Goal: Information Seeking & Learning: Learn about a topic

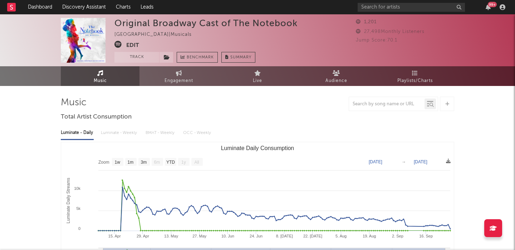
select select "1w"
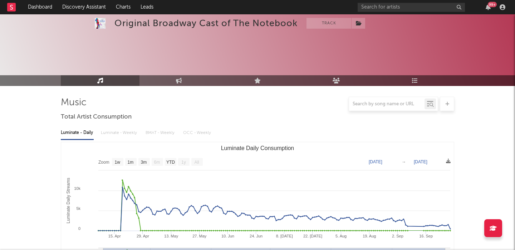
scroll to position [195, 0]
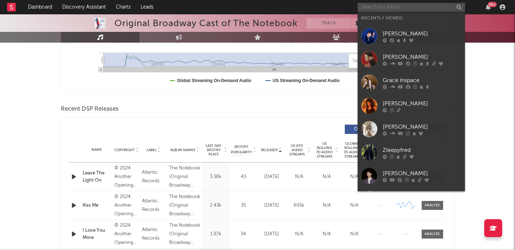
click at [404, 9] on input "text" at bounding box center [411, 7] width 107 height 9
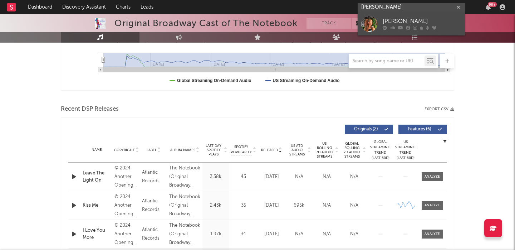
type input "madison ryan wa"
click at [435, 21] on div "Madison Ryann Ward" at bounding box center [422, 21] width 79 height 9
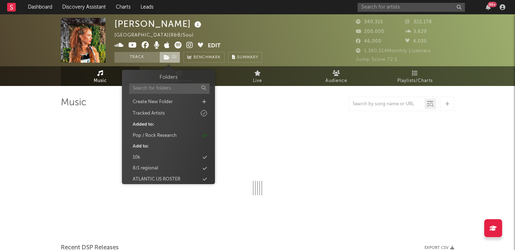
click at [169, 56] on icon at bounding box center [167, 57] width 6 height 5
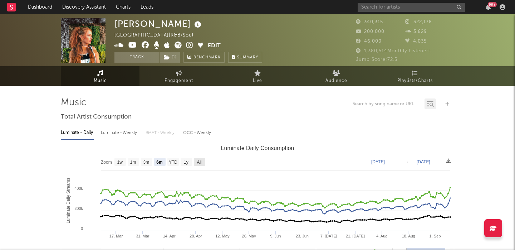
click at [201, 162] on text "All" at bounding box center [199, 162] width 5 height 5
select select "All"
type input "2021-03-31"
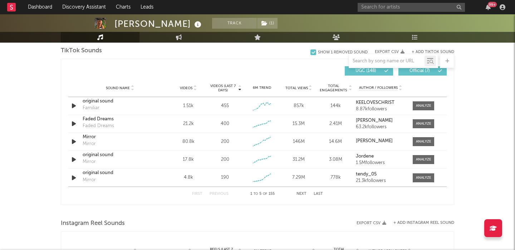
scroll to position [531, 0]
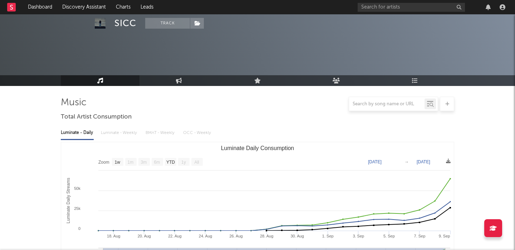
select select "1w"
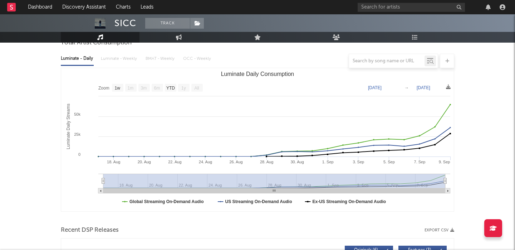
scroll to position [72, 0]
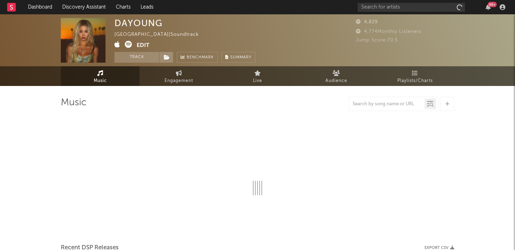
select select "6m"
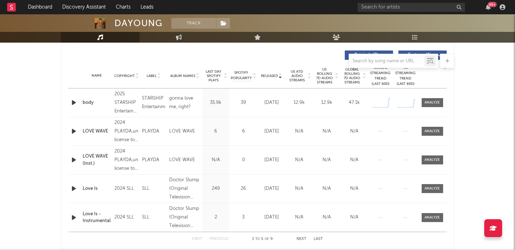
scroll to position [268, 0]
click at [73, 102] on icon "button" at bounding box center [74, 103] width 8 height 9
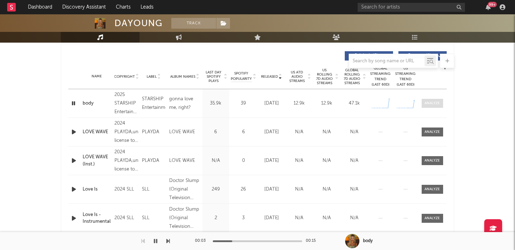
click at [435, 105] on div at bounding box center [432, 103] width 15 height 5
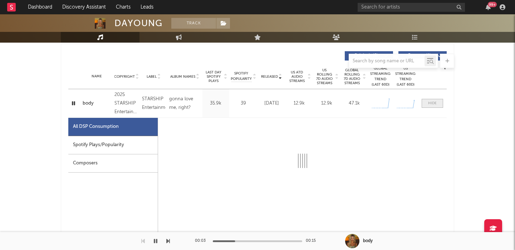
scroll to position [345, 0]
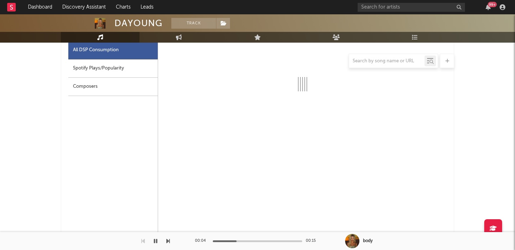
select select "1w"
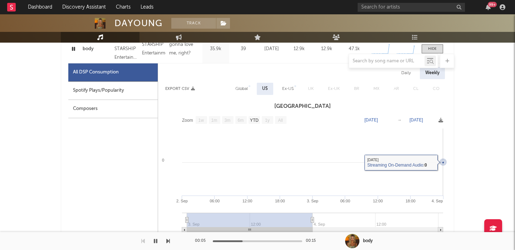
scroll to position [320, 0]
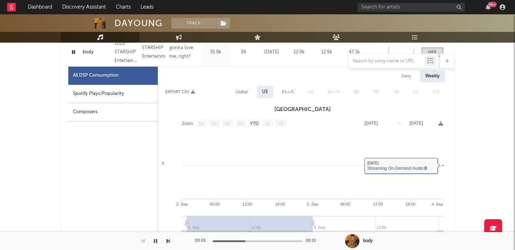
click at [405, 76] on div "Daily" at bounding box center [406, 76] width 20 height 12
select select "1w"
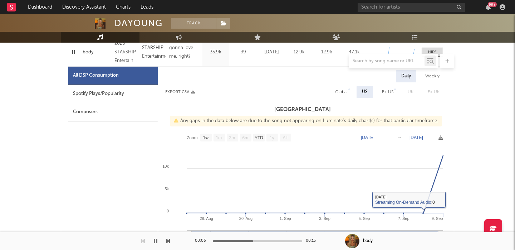
click at [337, 93] on div "Global" at bounding box center [341, 92] width 13 height 9
select select "1w"
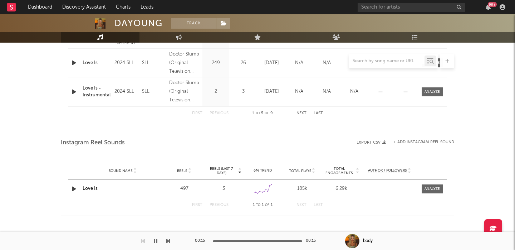
scroll to position [0, 0]
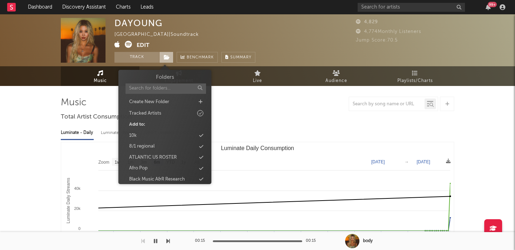
click at [166, 55] on icon at bounding box center [167, 57] width 6 height 5
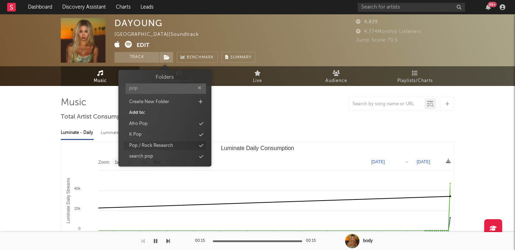
type input "pop"
click at [169, 144] on div "Pop / Rock Research" at bounding box center [151, 145] width 44 height 7
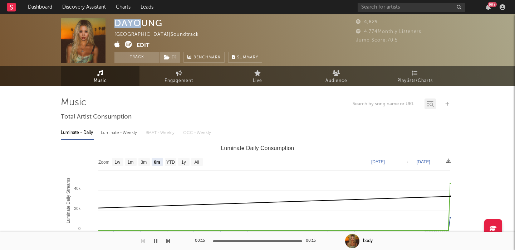
click at [143, 19] on div "DAYOUNG" at bounding box center [139, 23] width 48 height 10
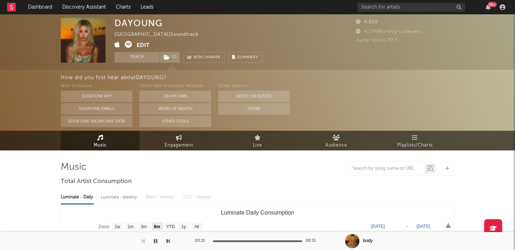
click at [148, 26] on div "DAYOUNG" at bounding box center [139, 23] width 48 height 10
copy div "DAYOUNG"
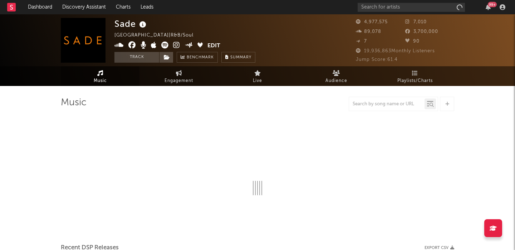
select select "6m"
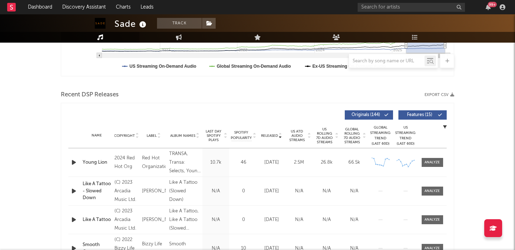
scroll to position [250, 0]
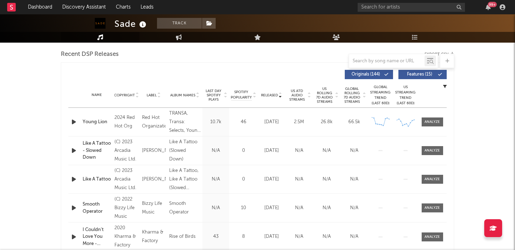
click at [71, 122] on icon "button" at bounding box center [74, 121] width 8 height 9
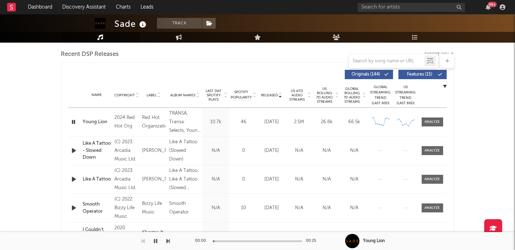
click at [417, 71] on button "Features ( 15 )" at bounding box center [423, 74] width 48 height 9
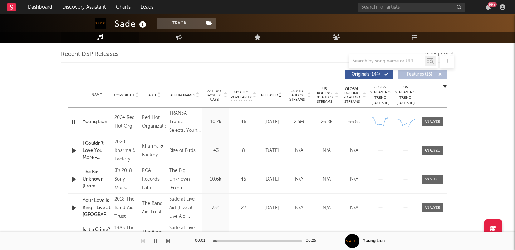
click at [320, 100] on span "US Rolling 7D Audio Streams" at bounding box center [325, 95] width 20 height 17
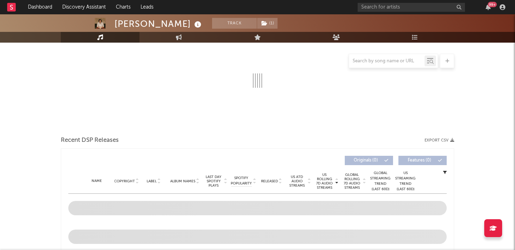
scroll to position [108, 0]
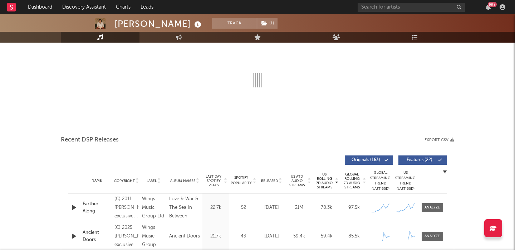
select select "6m"
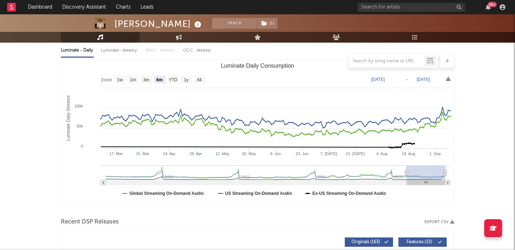
scroll to position [0, 0]
